Goal: Information Seeking & Learning: Learn about a topic

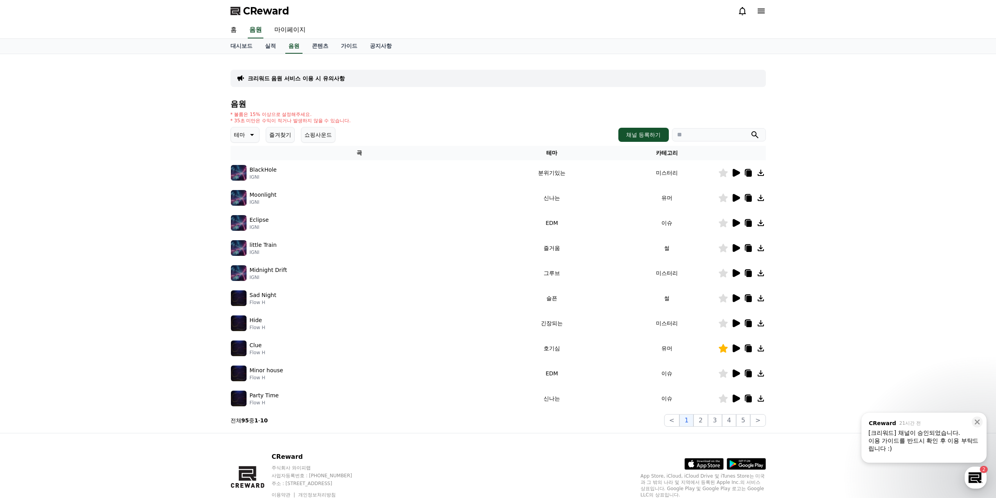
click at [253, 133] on icon at bounding box center [251, 134] width 9 height 9
click at [249, 219] on button "어두운" at bounding box center [243, 216] width 23 height 17
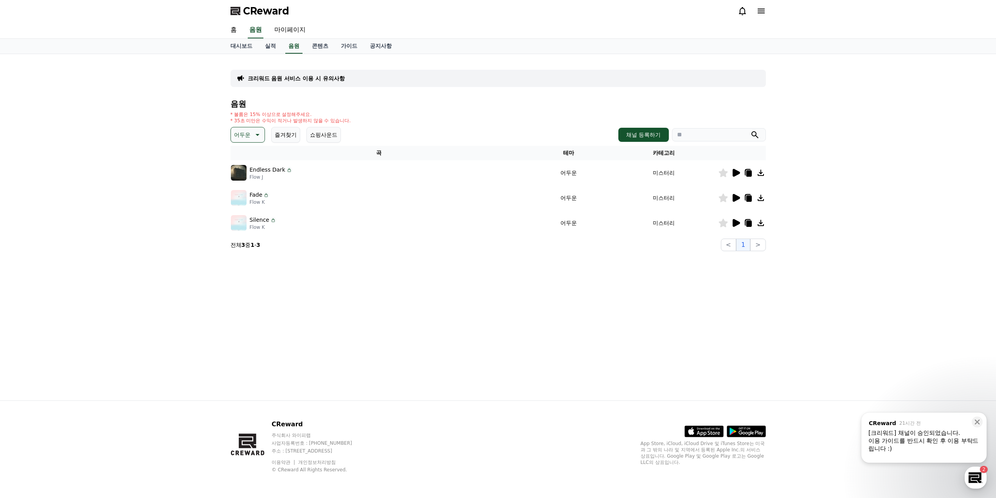
click at [262, 134] on button "어두운" at bounding box center [248, 135] width 34 height 16
click at [702, 138] on input "search" at bounding box center [719, 134] width 94 height 13
type input "*"
click at [751, 130] on button "submit" at bounding box center [755, 134] width 9 height 9
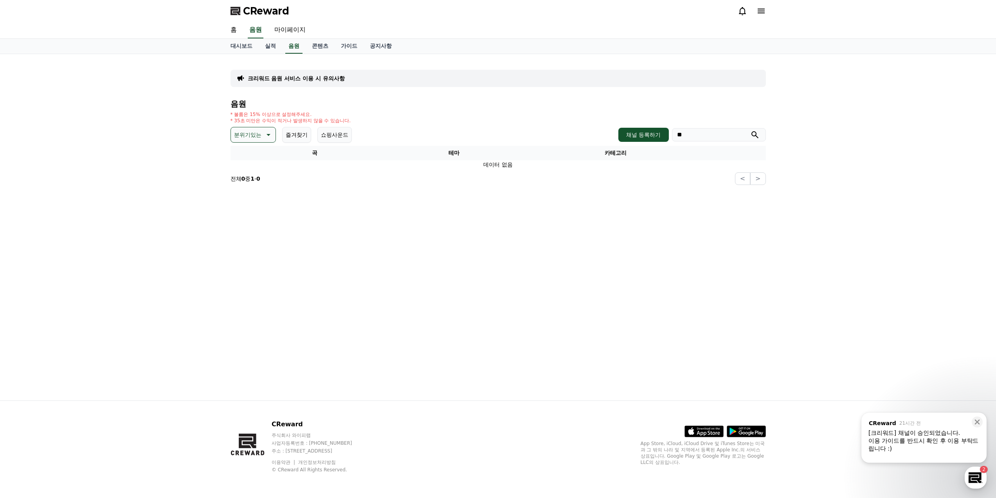
click at [702, 138] on input "**" at bounding box center [719, 134] width 94 height 13
type input "*"
click at [751, 130] on button "submit" at bounding box center [755, 134] width 9 height 9
drag, startPoint x: 702, startPoint y: 138, endPoint x: 669, endPoint y: 137, distance: 32.1
click at [669, 137] on div "채널 등록하기 *" at bounding box center [692, 135] width 147 height 14
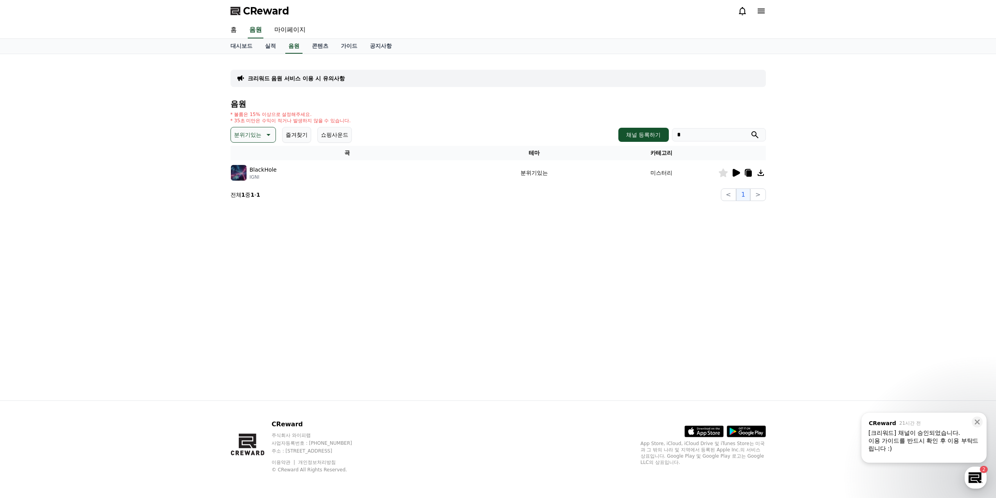
click at [267, 130] on icon at bounding box center [267, 134] width 9 height 9
click at [265, 152] on div "전체 환상적인 호기심 어두운 밝은 통통튀는 신나는 반전 웅장한 드라마틱 즐거움 분위기있는 EDM 그루브 슬픈 잔잔한 귀여운 감동적인 긴장되는 …" at bounding box center [253, 349] width 43 height 404
click at [251, 152] on div "전체 환상적인 호기심 어두운 밝은 통통튀는 신나는 반전 웅장한 드라마틱 즐거움 분위기있는 EDM 그루브 슬픈 잔잔한 귀여운 감동적인 긴장되는 …" at bounding box center [253, 349] width 43 height 404
click at [247, 157] on button "전체" at bounding box center [240, 155] width 17 height 17
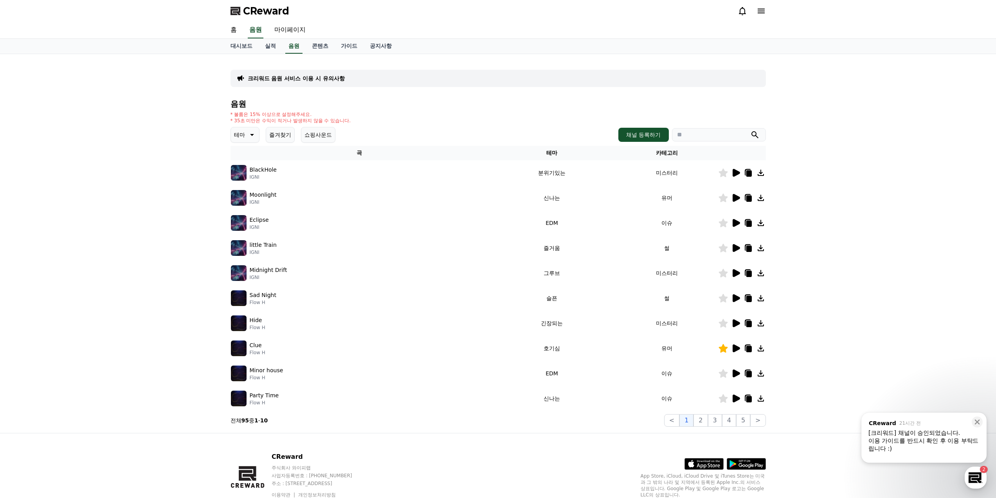
click at [698, 136] on input "search" at bounding box center [719, 134] width 94 height 13
click at [751, 130] on button "submit" at bounding box center [755, 134] width 9 height 9
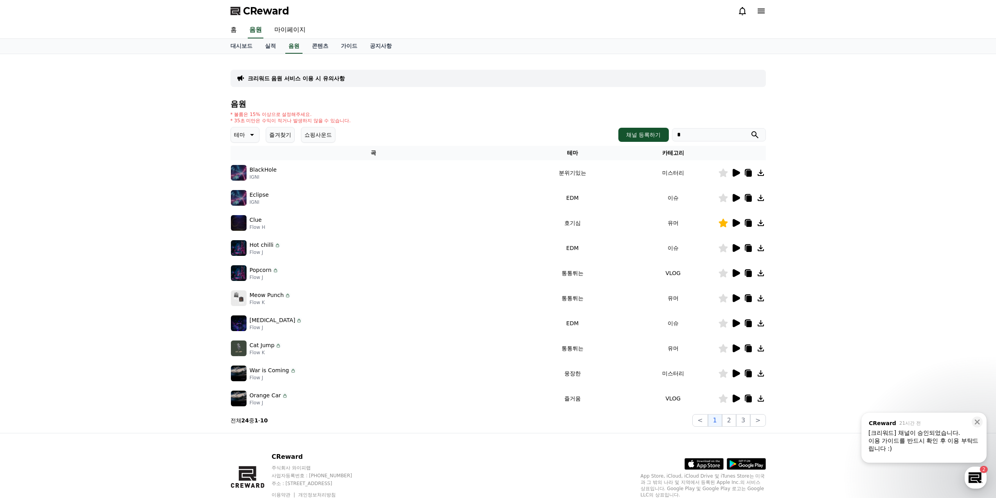
click at [698, 136] on input "*" at bounding box center [719, 134] width 94 height 13
type input "**"
click at [751, 130] on button "submit" at bounding box center [755, 134] width 9 height 9
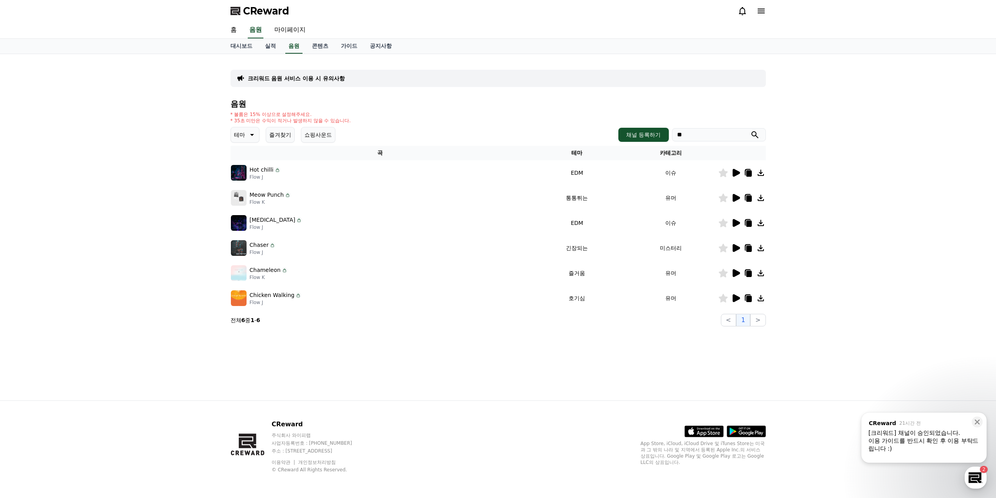
click at [735, 248] on icon at bounding box center [736, 248] width 7 height 8
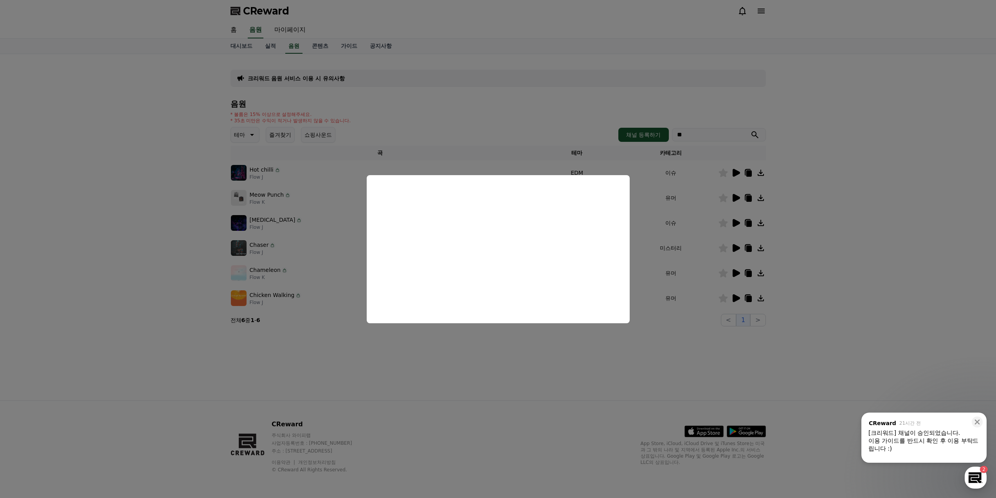
click at [550, 381] on button "close modal" at bounding box center [498, 249] width 996 height 498
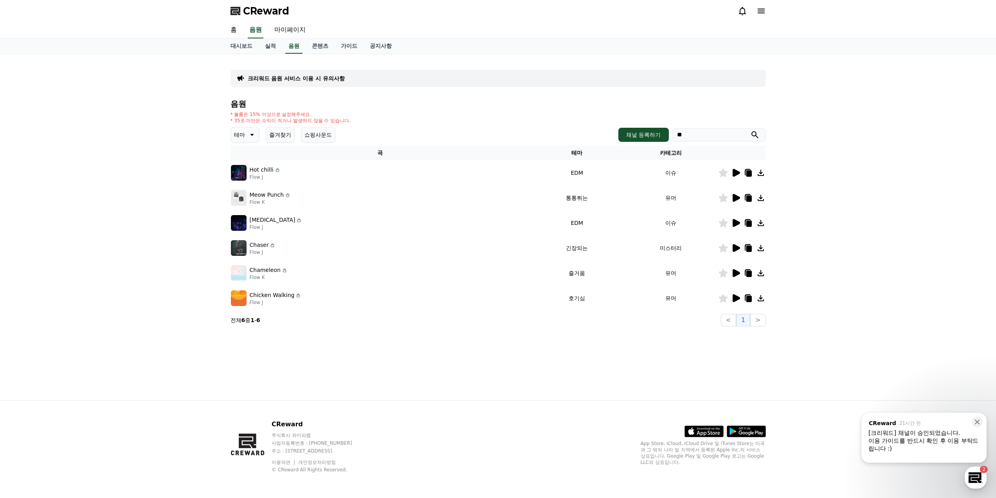
click at [723, 251] on icon at bounding box center [723, 248] width 9 height 9
click at [733, 174] on icon at bounding box center [735, 172] width 9 height 9
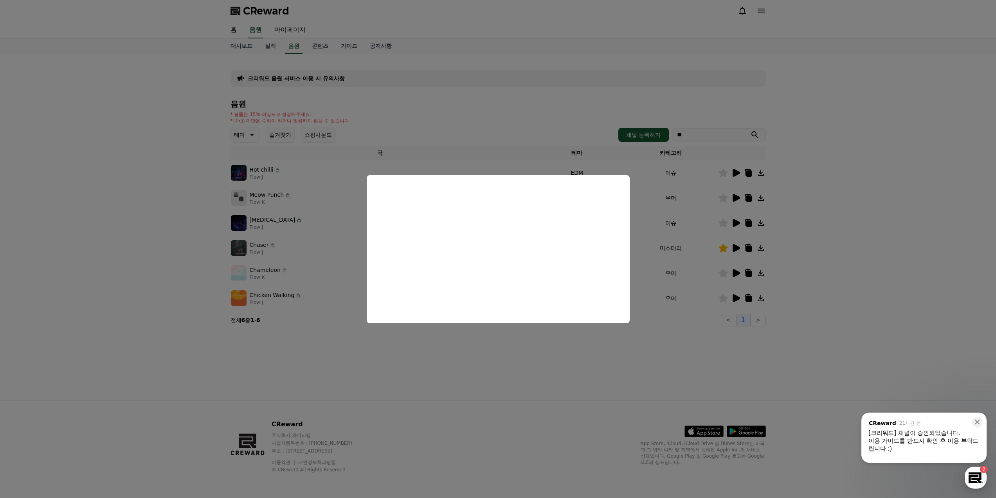
click at [595, 360] on button "close modal" at bounding box center [498, 249] width 996 height 498
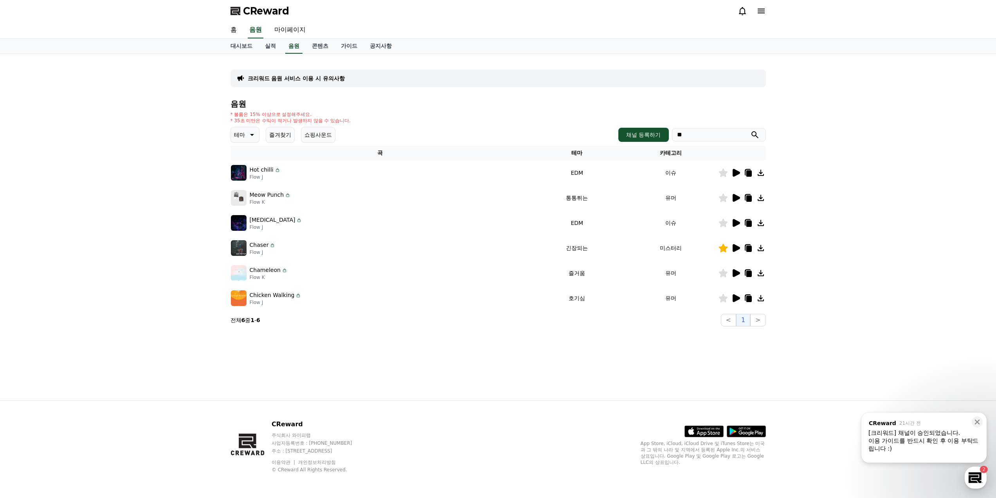
click at [737, 202] on icon at bounding box center [735, 197] width 9 height 9
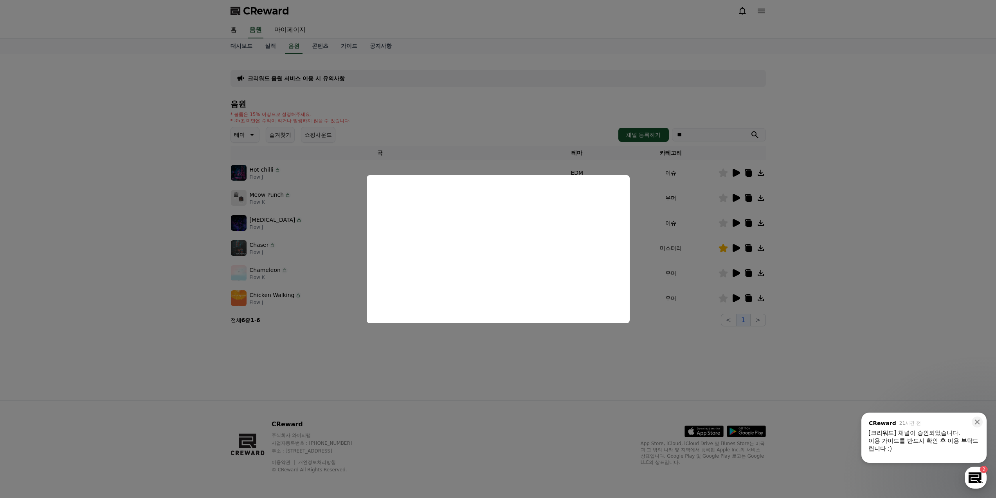
click at [644, 380] on button "close modal" at bounding box center [498, 249] width 996 height 498
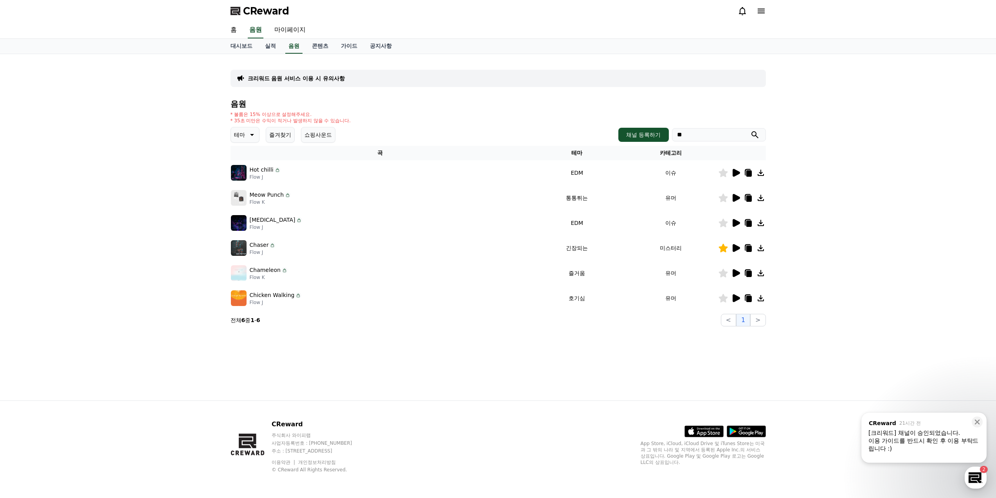
click at [733, 225] on icon at bounding box center [736, 223] width 7 height 8
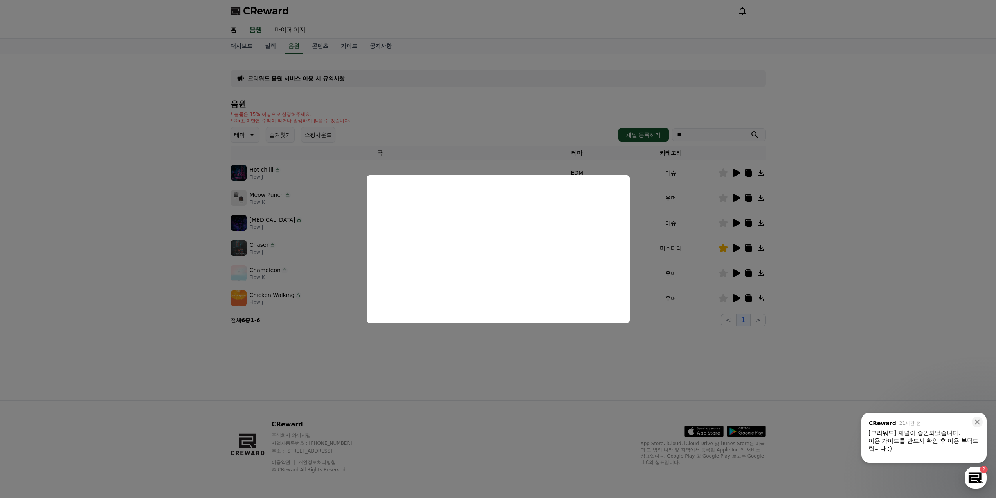
click at [551, 374] on button "close modal" at bounding box center [498, 249] width 996 height 498
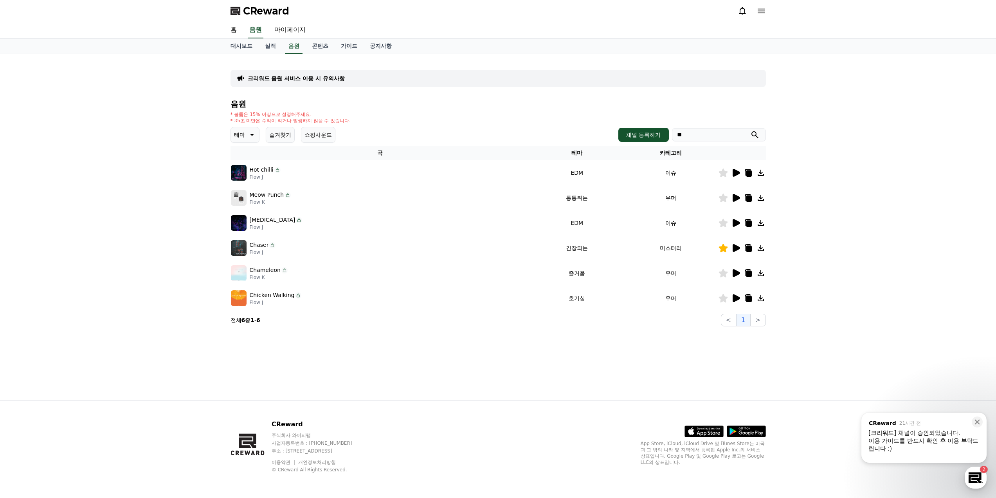
click at [733, 298] on icon at bounding box center [736, 298] width 7 height 8
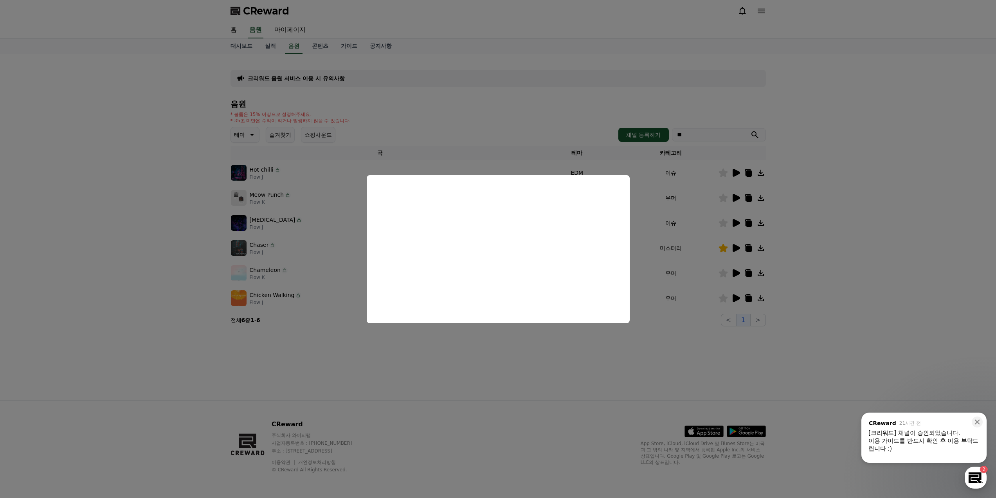
drag, startPoint x: 581, startPoint y: 377, endPoint x: 681, endPoint y: 357, distance: 102.4
click at [581, 377] on button "close modal" at bounding box center [498, 249] width 996 height 498
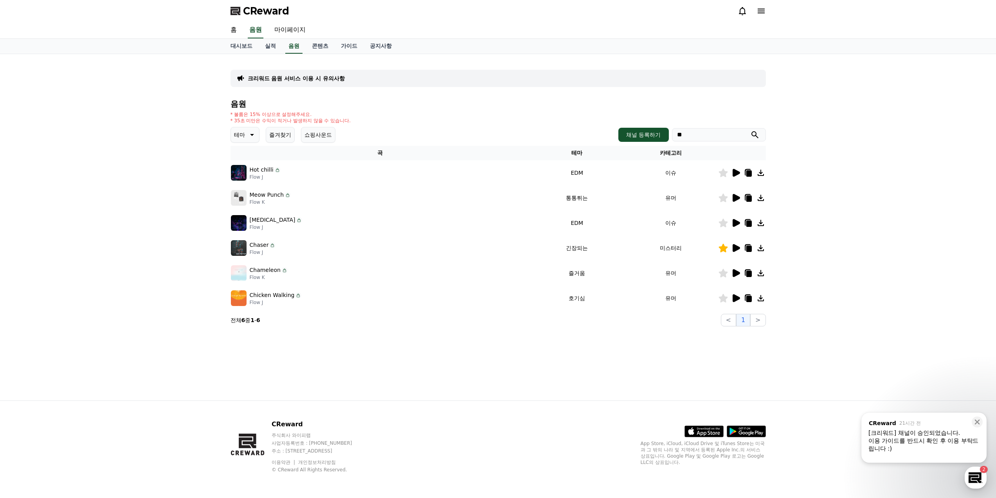
click at [721, 300] on icon at bounding box center [723, 298] width 9 height 9
